Goal: Transaction & Acquisition: Purchase product/service

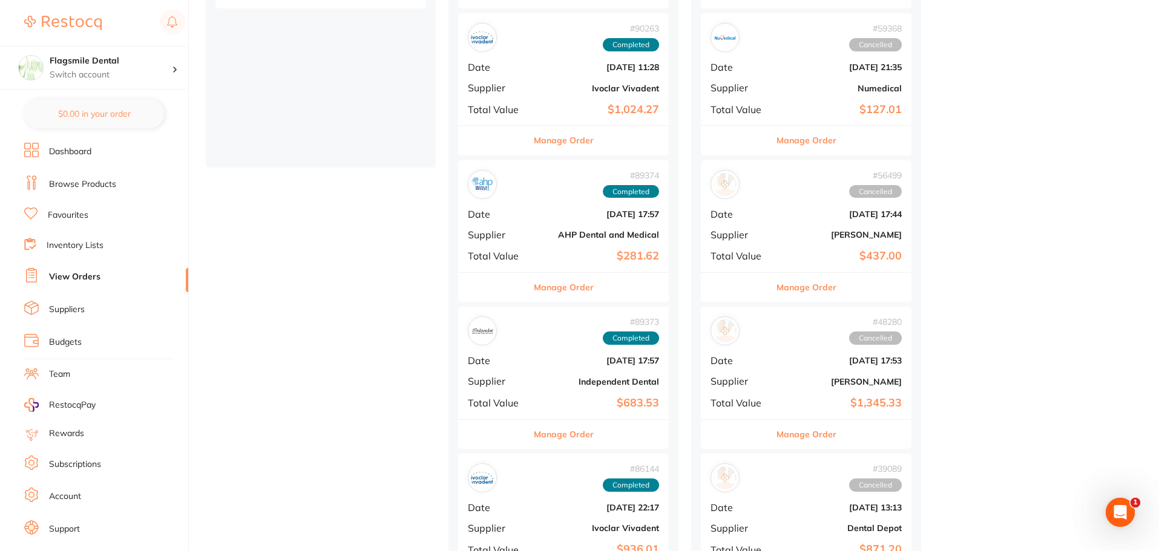
click at [85, 151] on link "Dashboard" at bounding box center [70, 152] width 42 height 12
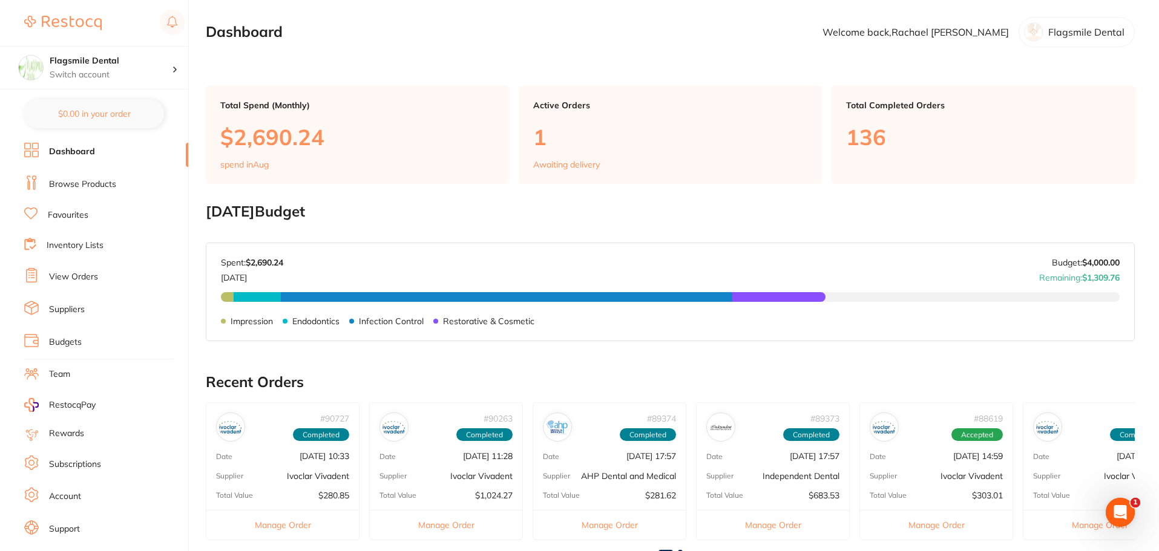
click at [62, 181] on link "Browse Products" at bounding box center [82, 185] width 67 height 12
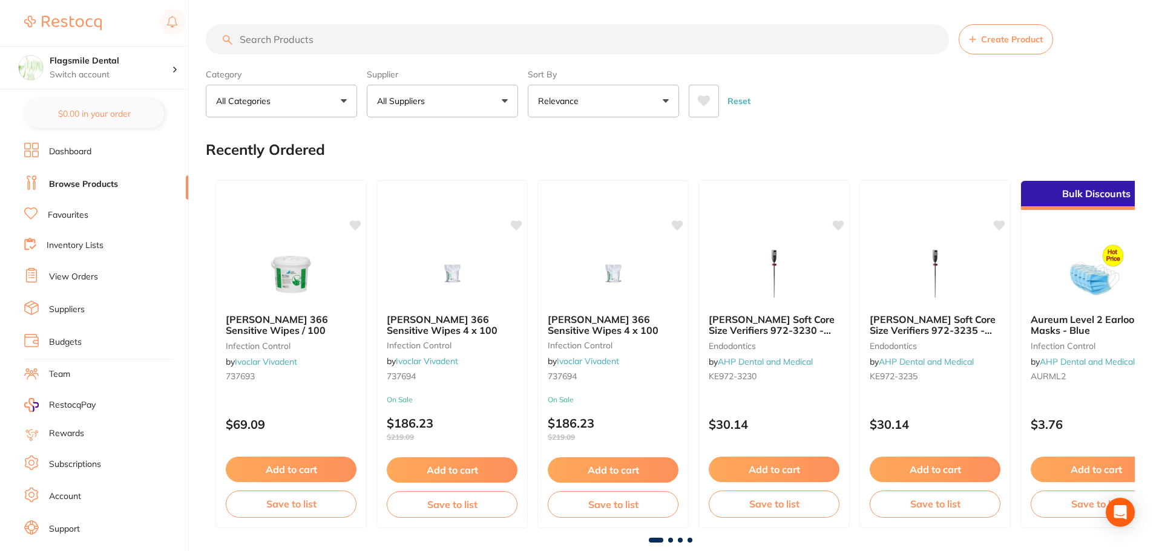
click at [342, 42] on input "search" at bounding box center [577, 39] width 743 height 30
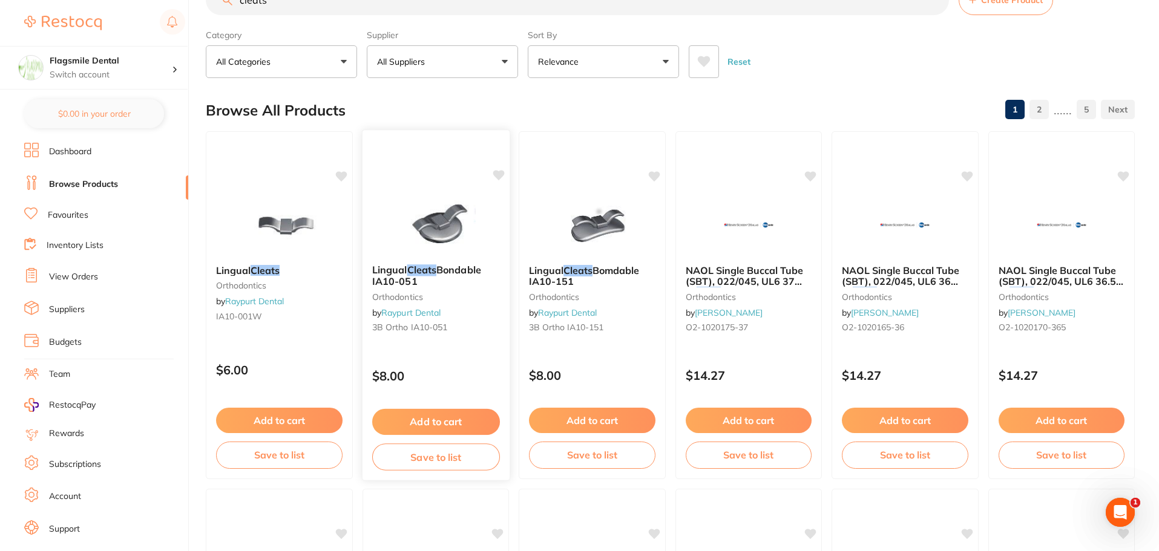
scroll to position [61, 0]
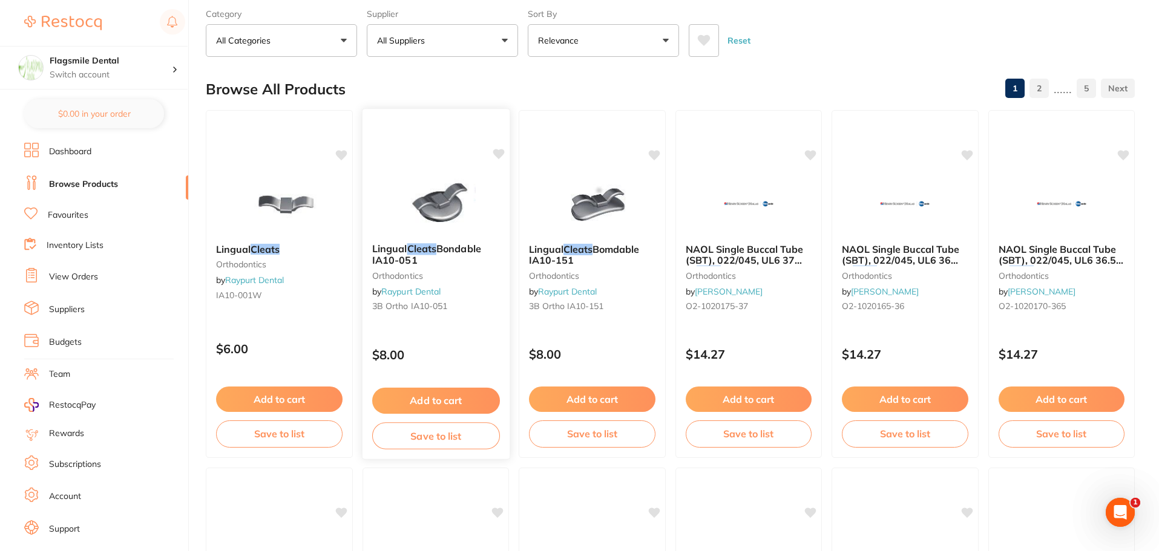
click at [460, 180] on img at bounding box center [435, 202] width 79 height 61
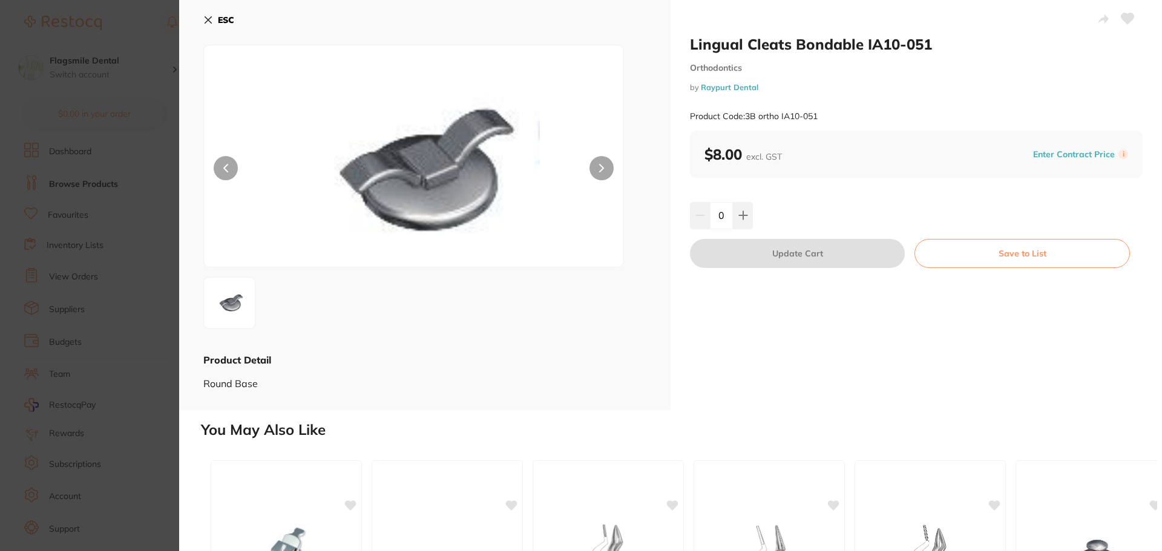
click at [116, 182] on section "Lingual Cleats Bondable IA10-051 Orthodontics by Raypurt Dental Product Code: 3…" at bounding box center [581, 275] width 1162 height 551
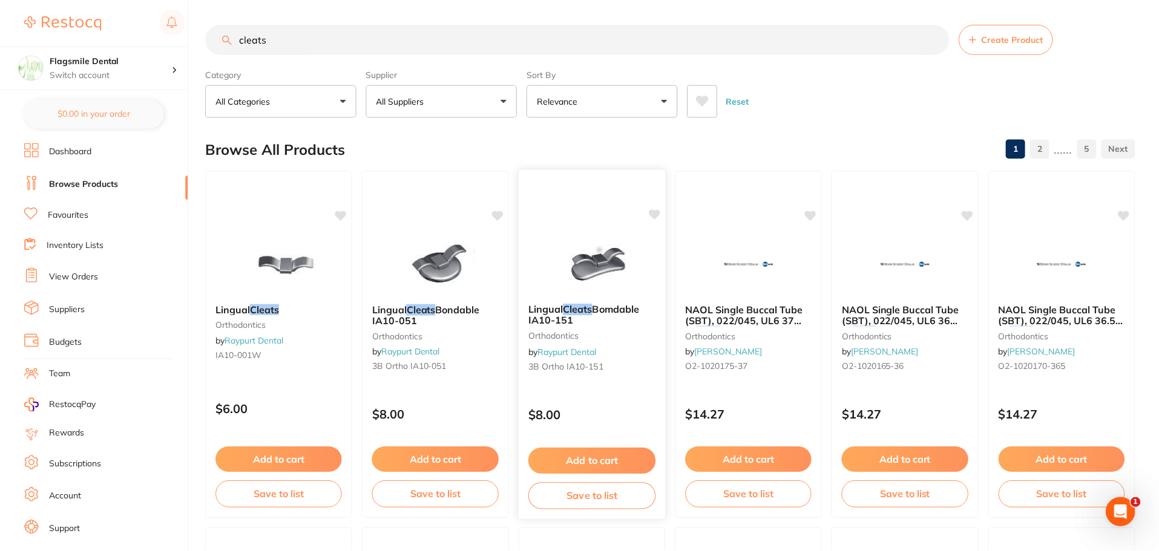
scroll to position [61, 0]
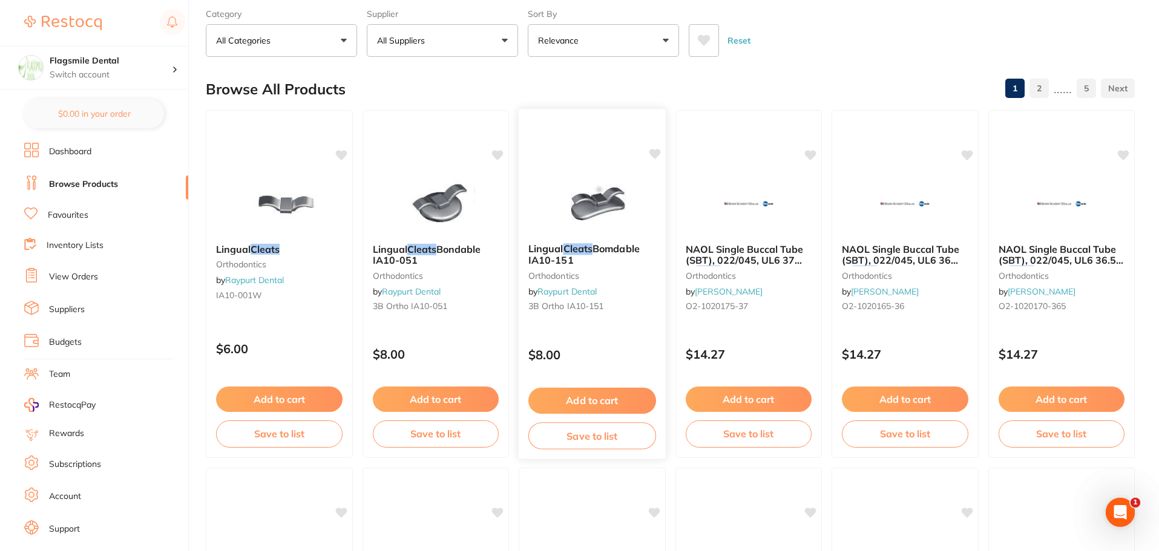
click at [597, 277] on small "Orthodontics" at bounding box center [592, 275] width 128 height 10
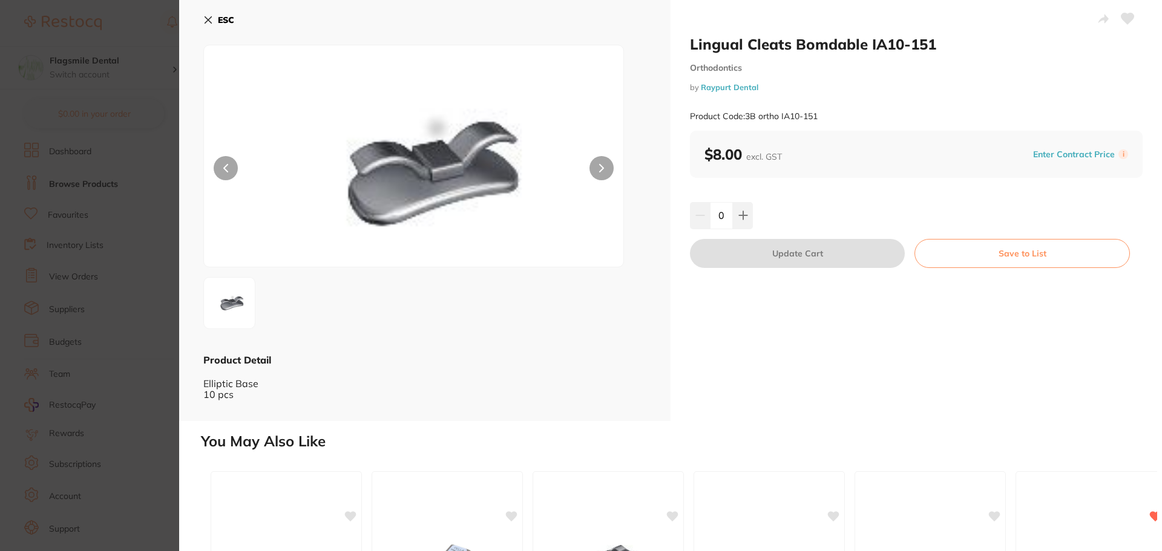
click at [107, 199] on section "Lingual Cleats Bomdable IA10-151 Orthodontics by Raypurt Dental Product Code: 3…" at bounding box center [581, 275] width 1162 height 551
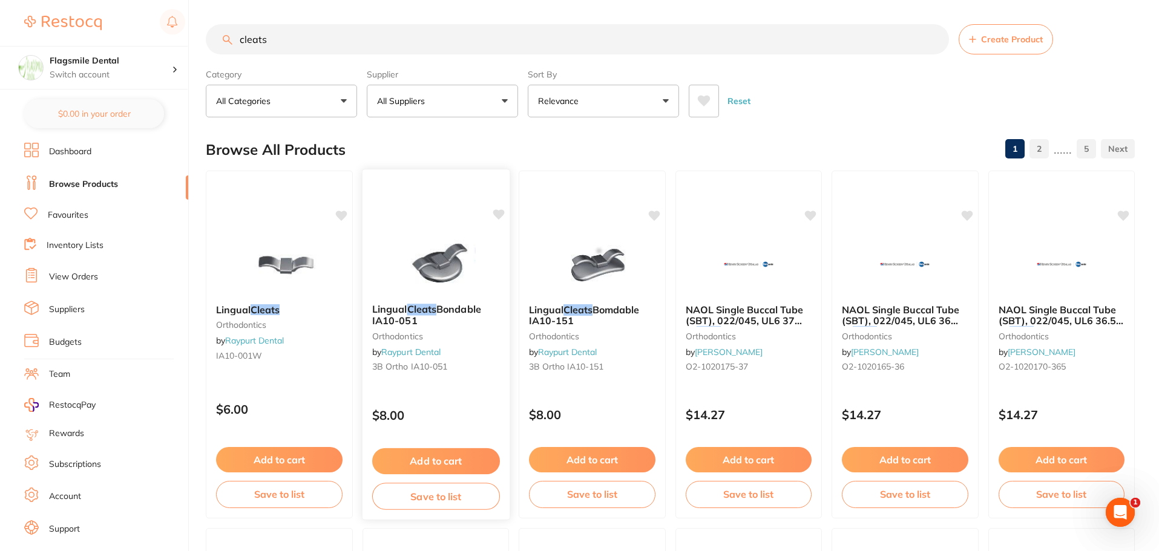
click at [425, 351] on link "Raypurt Dental" at bounding box center [410, 352] width 59 height 11
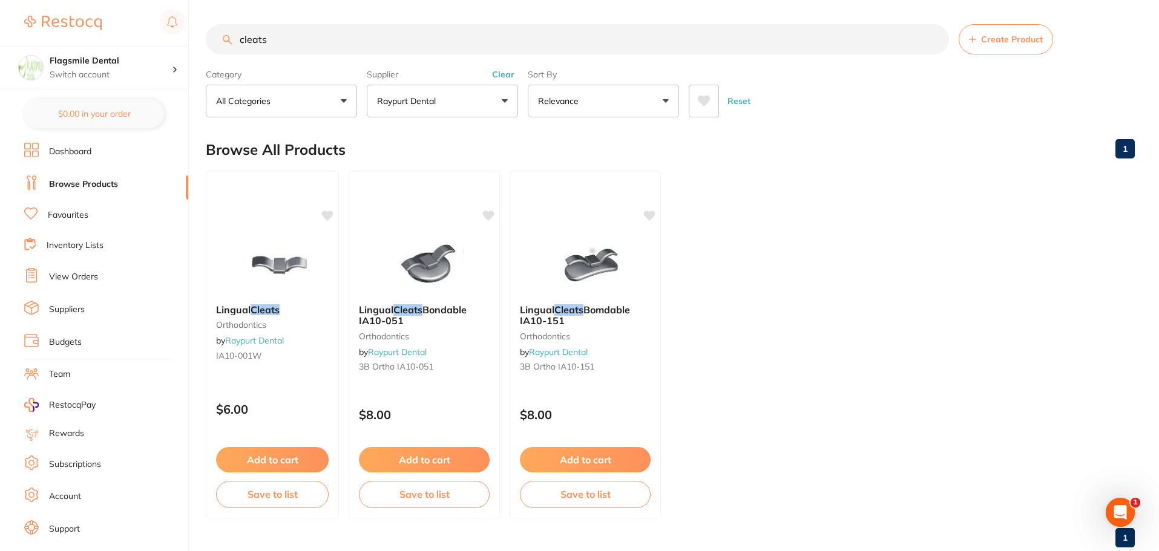
click at [298, 47] on input "cleats" at bounding box center [577, 39] width 743 height 30
type input "c"
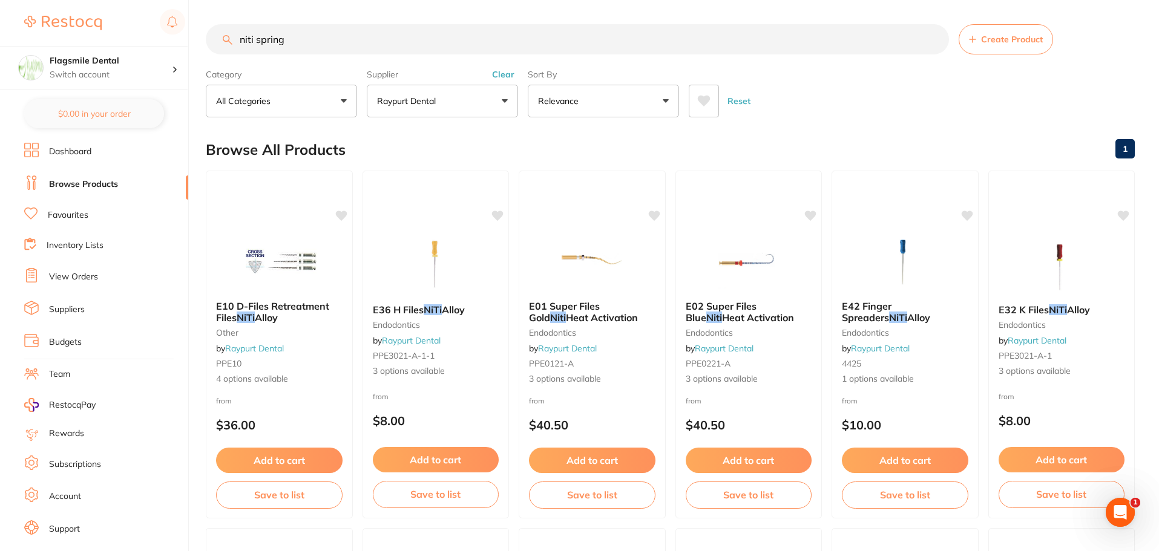
click at [333, 30] on input "niti spring" at bounding box center [577, 39] width 743 height 30
click at [255, 34] on input "niti spring" at bounding box center [577, 39] width 743 height 30
type input "niti closed coil spring"
drag, startPoint x: 296, startPoint y: 41, endPoint x: 149, endPoint y: 36, distance: 147.7
click at [149, 36] on div "$0.00 Flagsmile Dental Switch account Flagsmile Dental $0.00 in your order Dash…" at bounding box center [579, 275] width 1159 height 551
